Goal: Task Accomplishment & Management: Complete application form

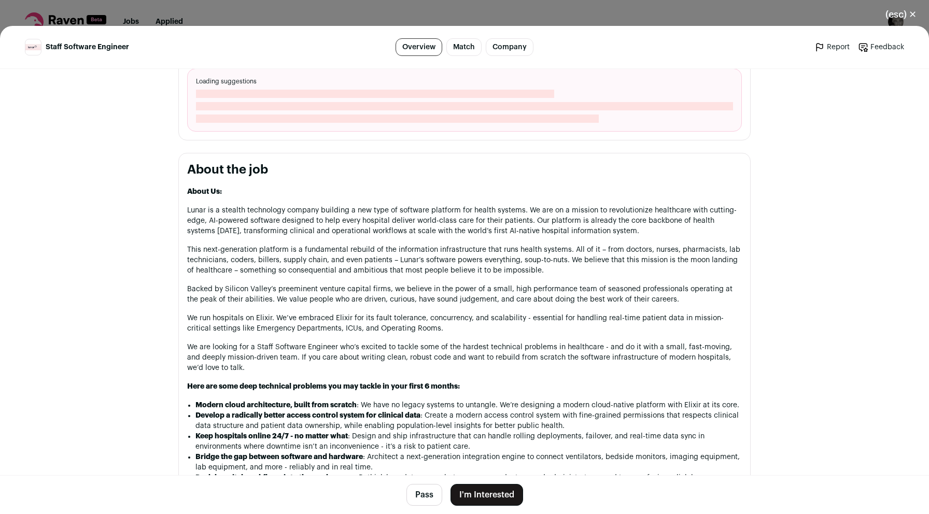
scroll to position [400, 0]
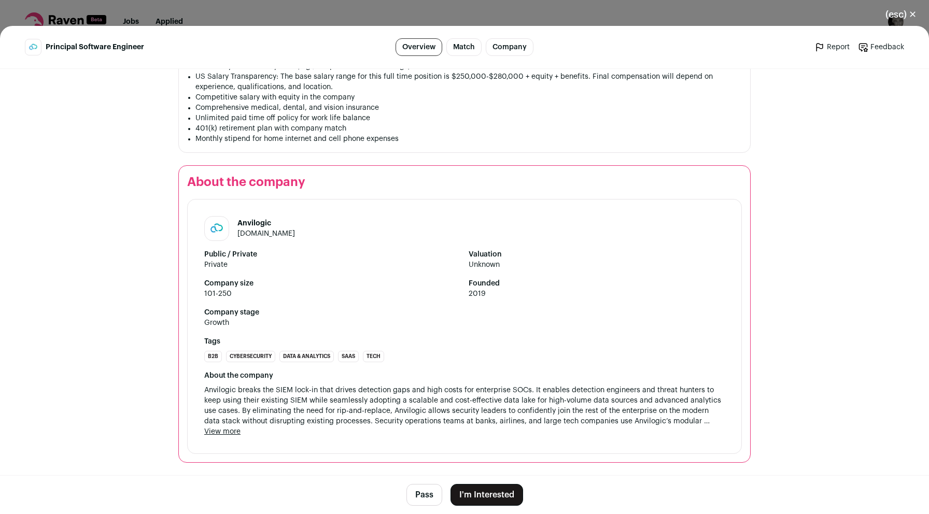
scroll to position [992, 0]
click at [484, 489] on button "I'm Interested" at bounding box center [486, 495] width 73 height 22
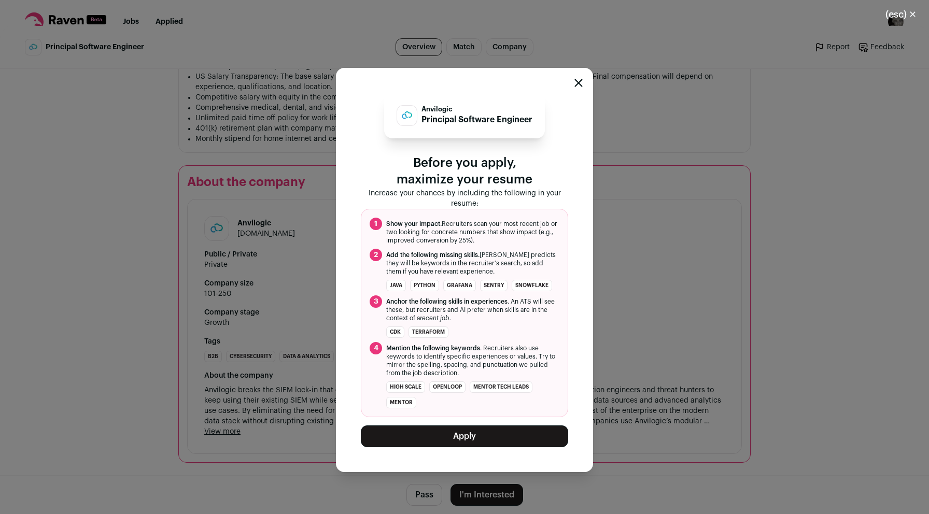
click at [481, 438] on button "Apply" at bounding box center [464, 437] width 207 height 22
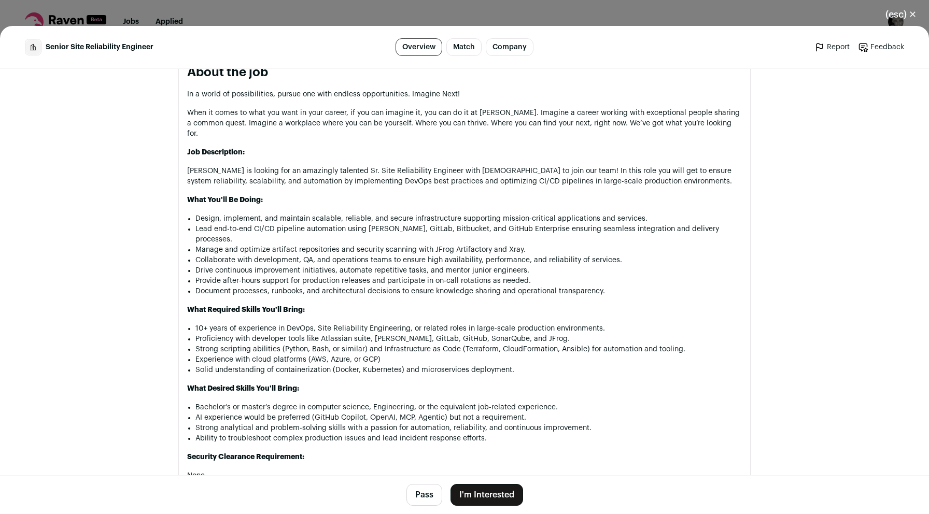
scroll to position [542, 0]
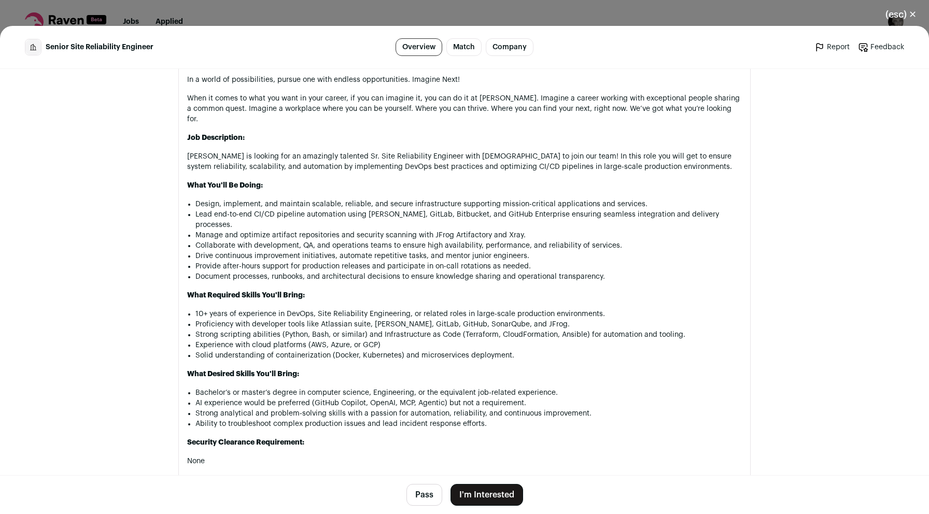
click at [483, 499] on button "I'm Interested" at bounding box center [486, 495] width 73 height 22
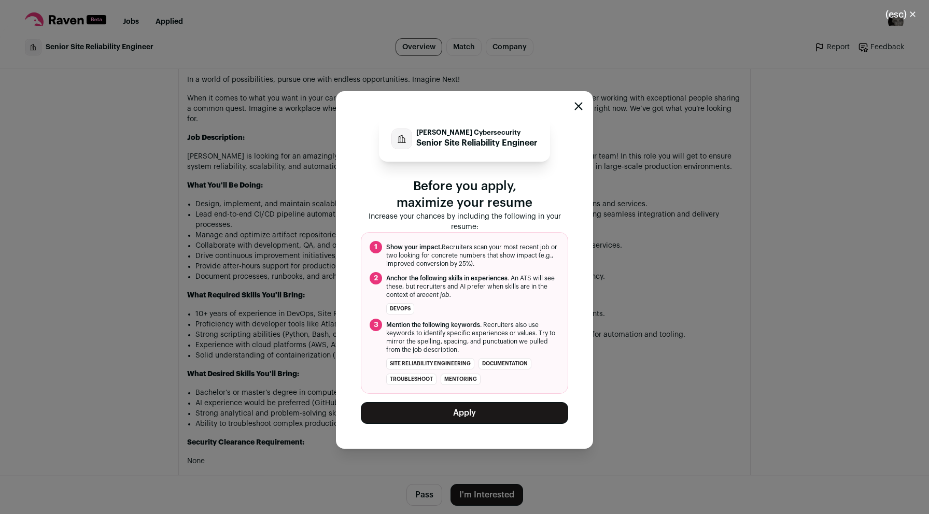
click at [463, 417] on button "Apply" at bounding box center [464, 413] width 207 height 22
